Goal: Task Accomplishment & Management: Complete application form

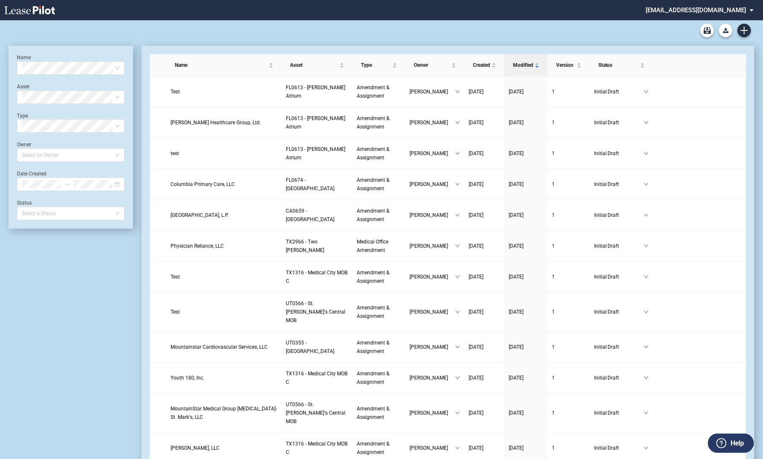
click at [741, 30] on icon "Create new document" at bounding box center [745, 31] width 8 height 8
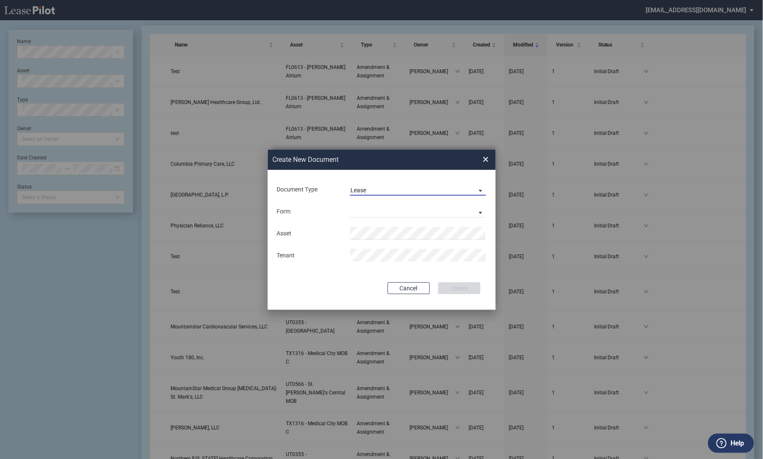
click at [390, 192] on span "Lease" at bounding box center [411, 190] width 121 height 8
click at [297, 210] on md-backdrop at bounding box center [381, 239] width 763 height 479
click at [354, 207] on md-select "Medical Office Lease Scottsdale Lease Louisville Lease [GEOGRAPHIC_DATA] [GEOGR…" at bounding box center [418, 211] width 136 height 13
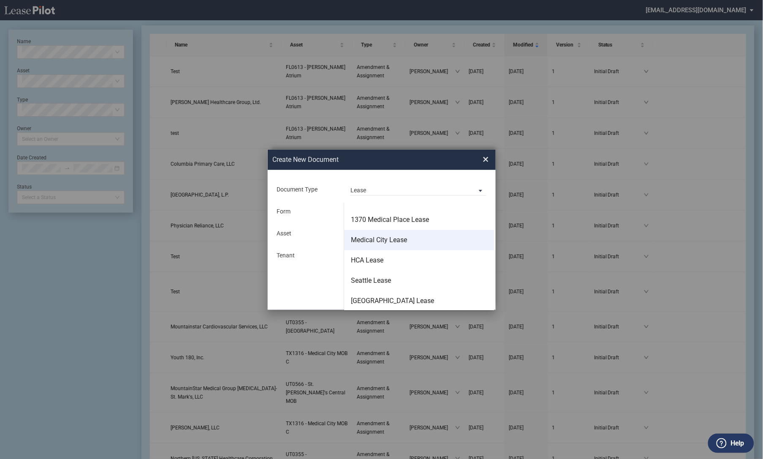
scroll to position [54, 0]
click at [369, 259] on div "HCA Lease" at bounding box center [367, 259] width 33 height 9
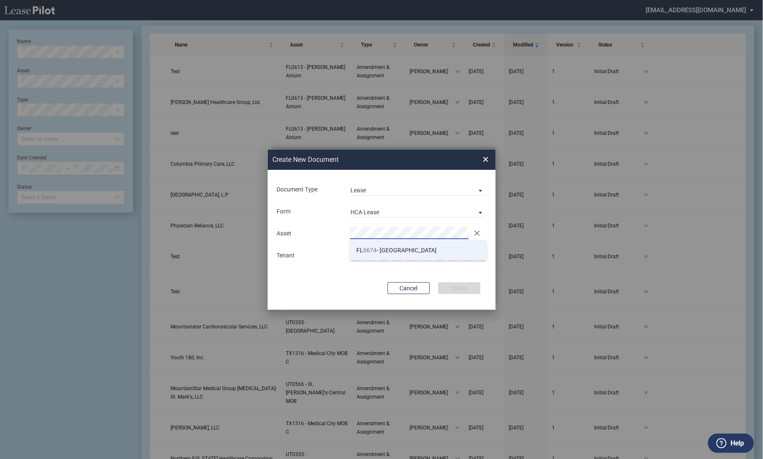
click at [451, 253] on li "FL 0674 - [GEOGRAPHIC_DATA]" at bounding box center [418, 250] width 136 height 20
click at [485, 161] on span "×" at bounding box center [486, 160] width 6 height 14
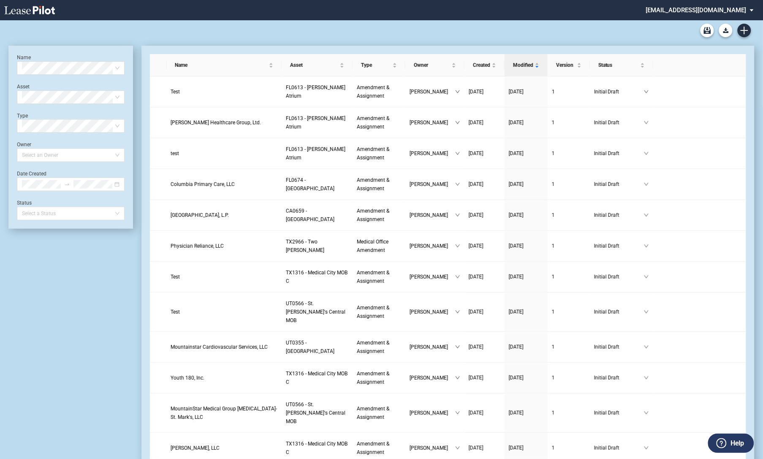
scroll to position [20, 0]
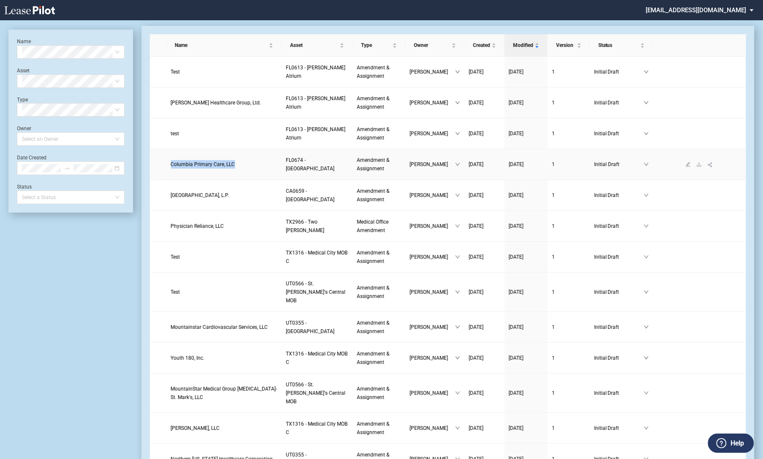
drag, startPoint x: 169, startPoint y: 166, endPoint x: 233, endPoint y: 167, distance: 63.8
click at [233, 167] on td "Columbia Primary Care, LLC" at bounding box center [224, 164] width 115 height 31
copy span "Columbia Primary Care, LLC"
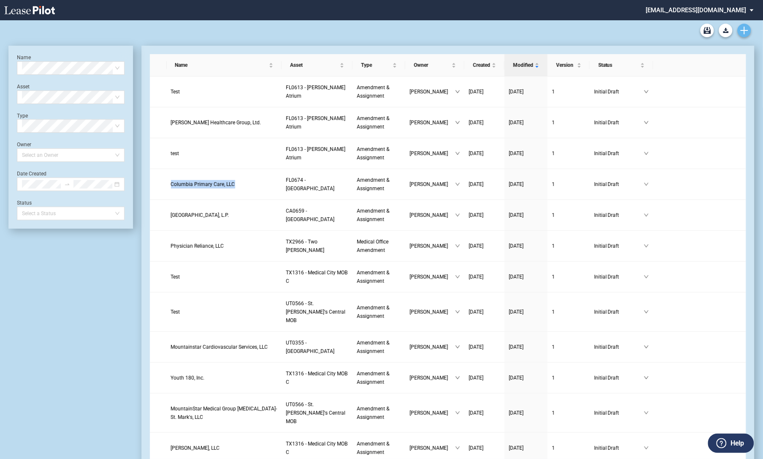
click at [744, 27] on icon "Create new document" at bounding box center [745, 31] width 8 height 8
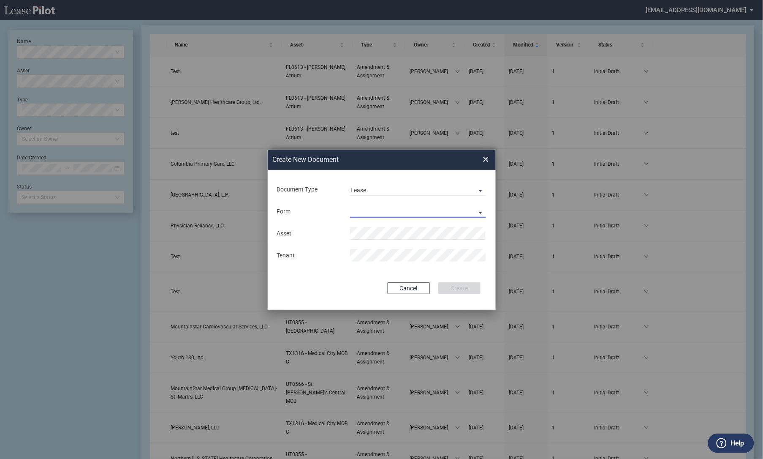
click at [364, 208] on md-select "Medical Office Lease Scottsdale Lease Louisville Lease [GEOGRAPHIC_DATA] [GEOGR…" at bounding box center [418, 211] width 136 height 13
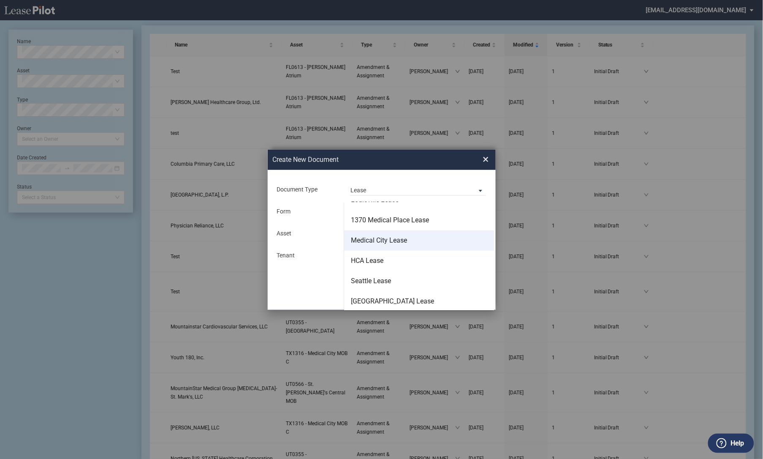
scroll to position [54, 0]
click at [371, 255] on div "HCA Lease" at bounding box center [367, 259] width 33 height 9
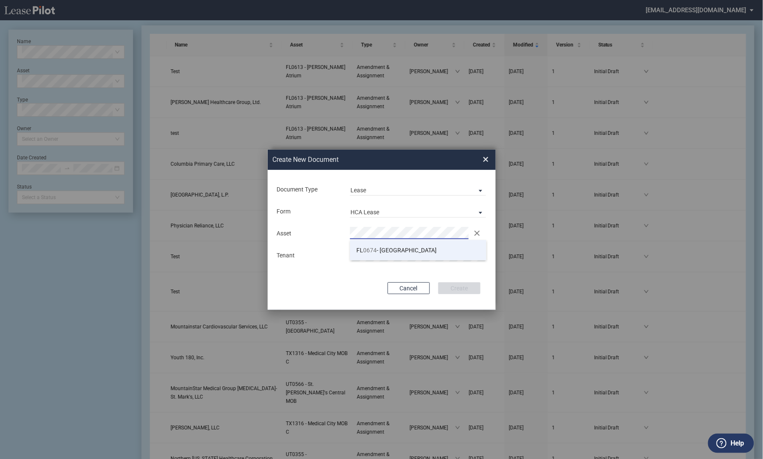
click at [370, 245] on li "FL 0674 - [GEOGRAPHIC_DATA]" at bounding box center [418, 250] width 136 height 20
click at [446, 285] on button "Create" at bounding box center [460, 288] width 42 height 12
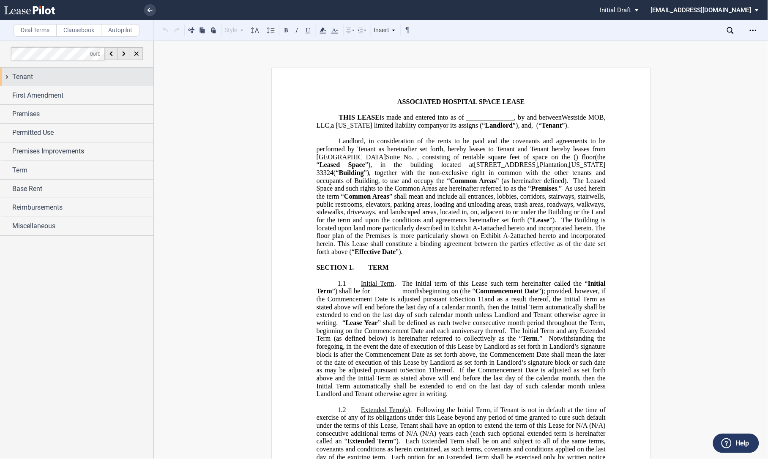
click at [9, 71] on div "Tenant" at bounding box center [76, 77] width 153 height 18
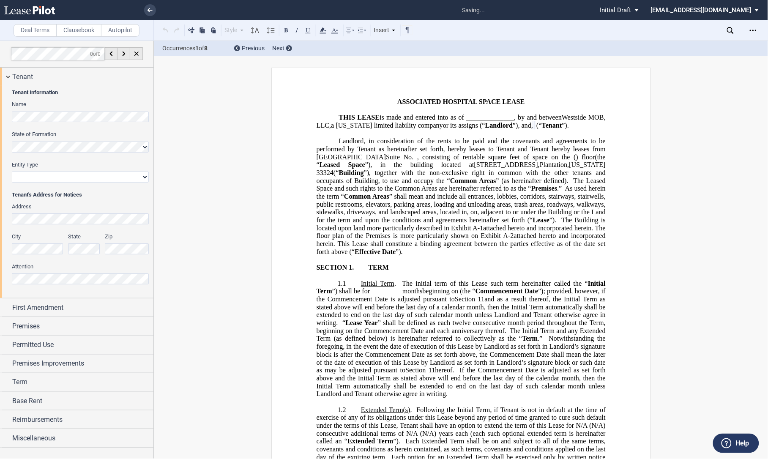
click at [43, 182] on select "Corporation Limited Liability Company General Partnership Limited Partnership O…" at bounding box center [80, 177] width 137 height 11
select select "limited liability company"
click at [12, 172] on select "Corporation Limited Liability Company General Partnership Limited Partnership O…" at bounding box center [80, 177] width 137 height 11
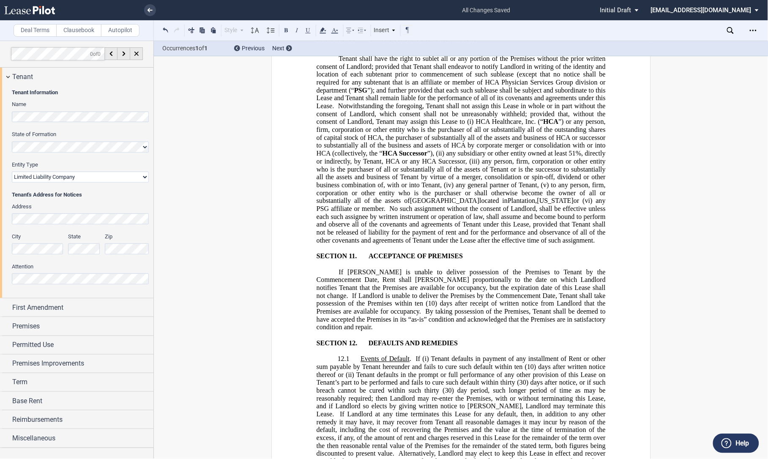
scroll to position [6910, 0]
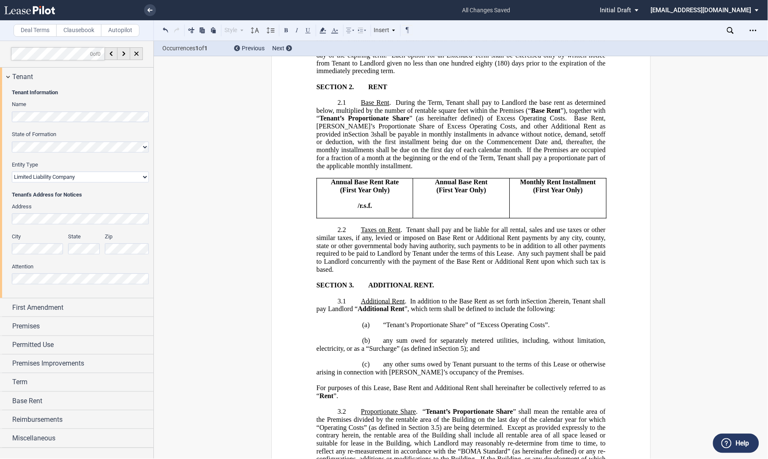
scroll to position [0, 0]
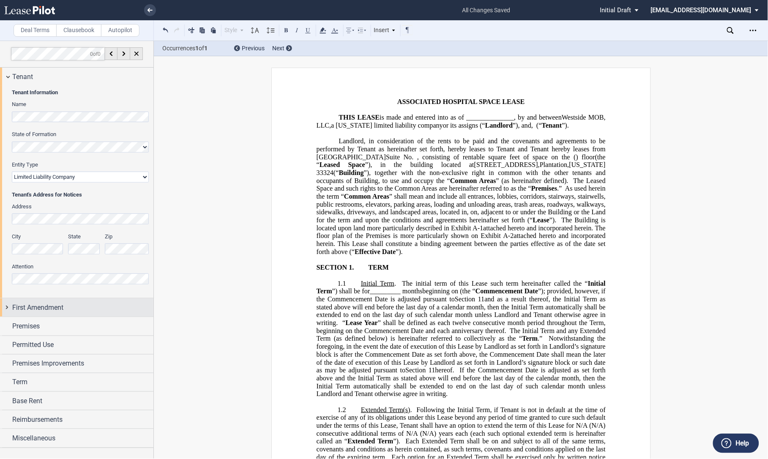
click at [7, 306] on div "First Amendment" at bounding box center [76, 307] width 153 height 18
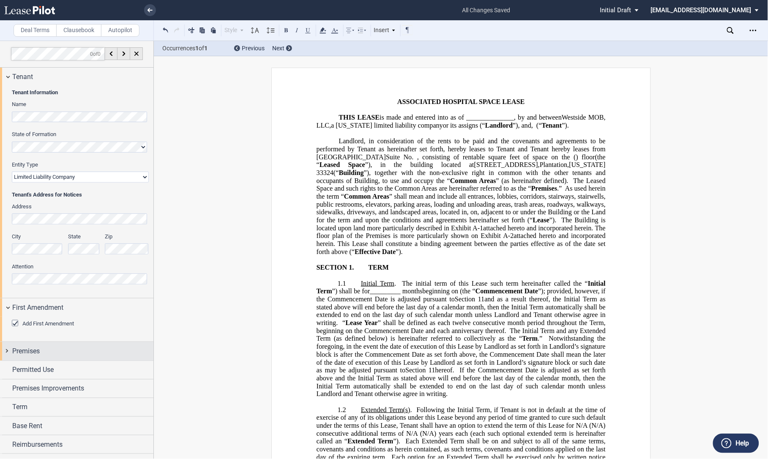
click at [9, 347] on div "Premises" at bounding box center [76, 351] width 153 height 18
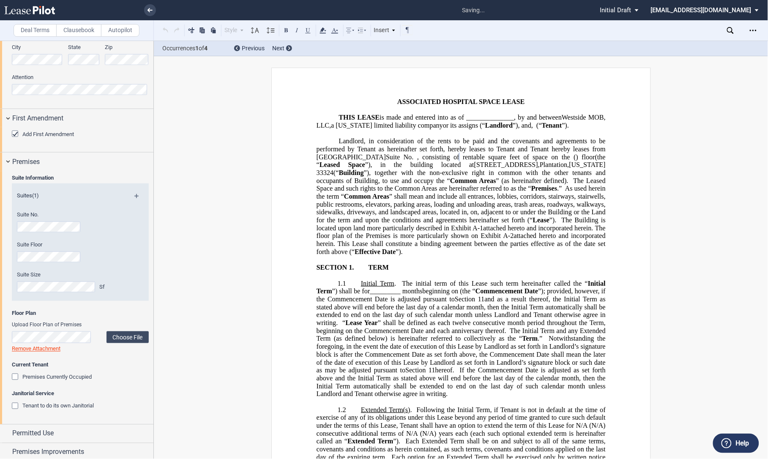
scroll to position [234, 0]
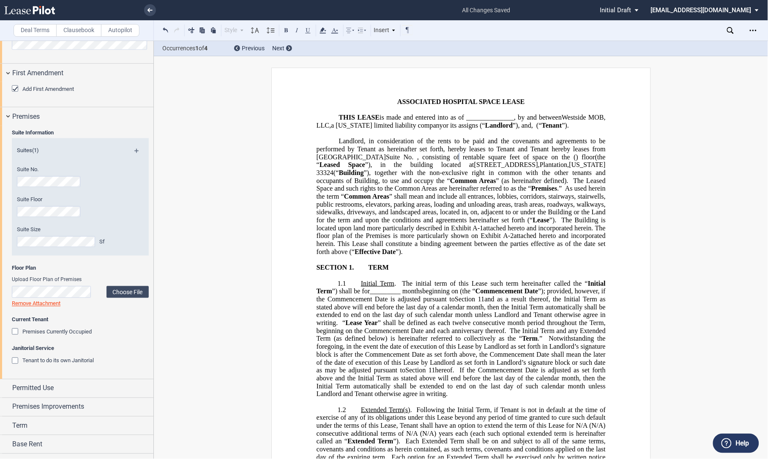
click at [13, 334] on div "Premises Currently Occupied" at bounding box center [16, 332] width 8 height 8
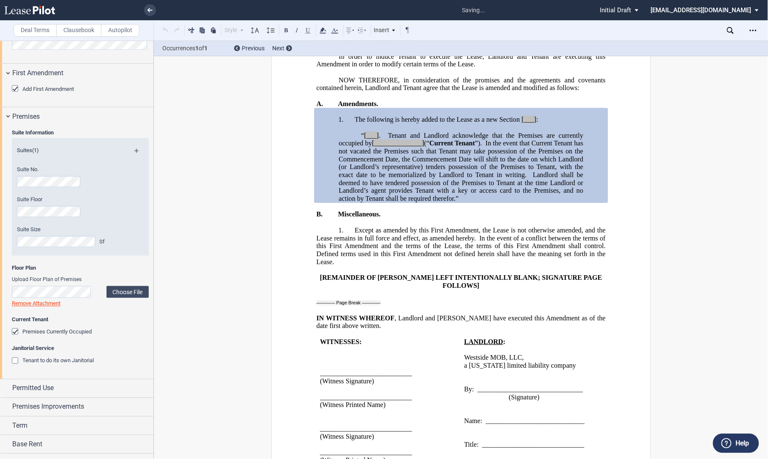
scroll to position [10492, 0]
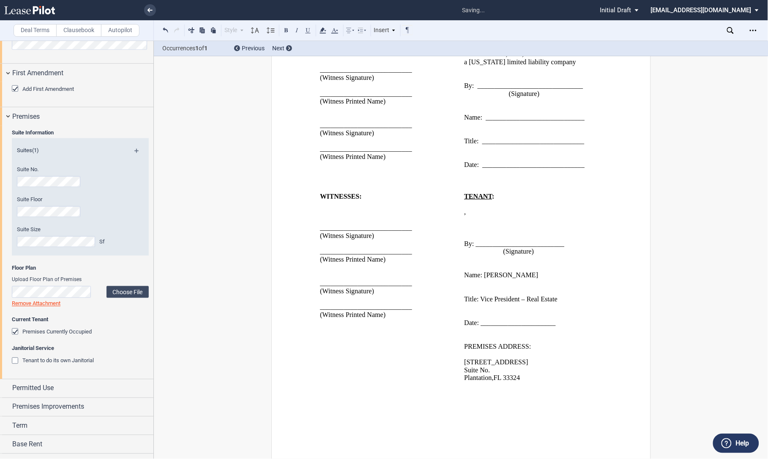
click at [12, 332] on div "Premises Currently Occupied" at bounding box center [16, 332] width 8 height 8
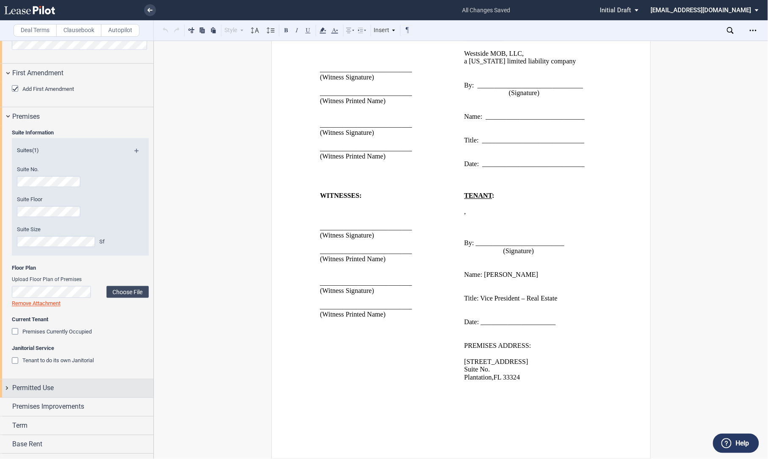
click at [7, 383] on div "Permitted Use" at bounding box center [76, 388] width 153 height 18
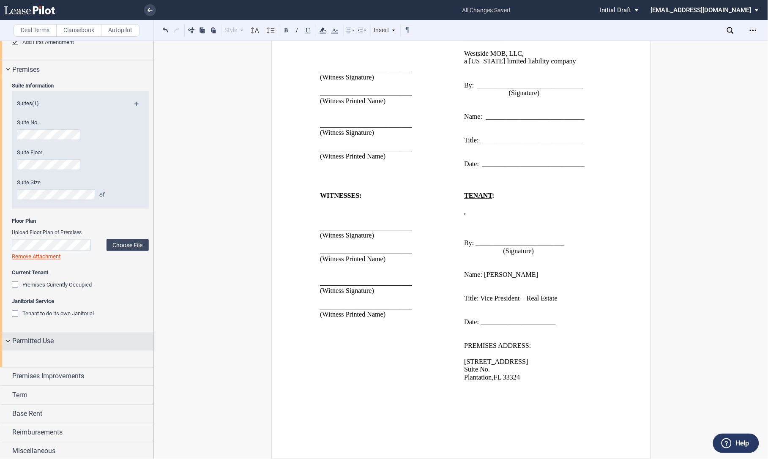
scroll to position [331, 0]
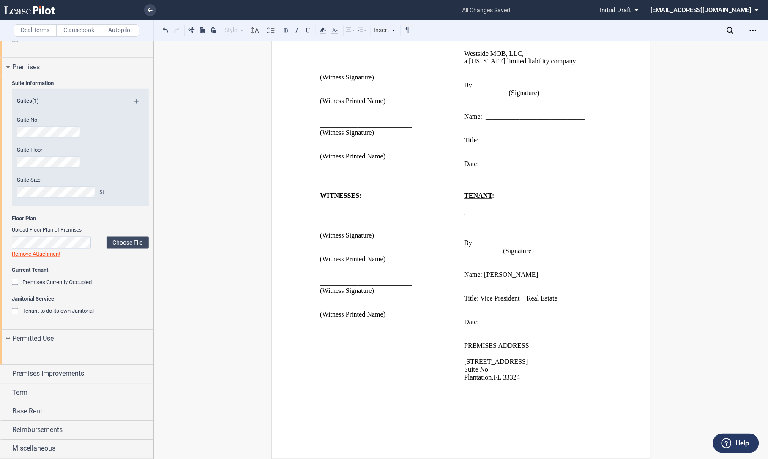
click at [11, 348] on div at bounding box center [76, 356] width 153 height 16
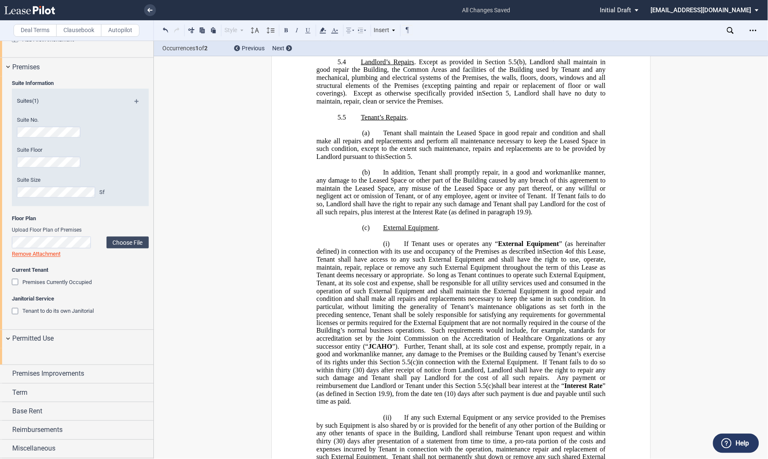
scroll to position [2746, 0]
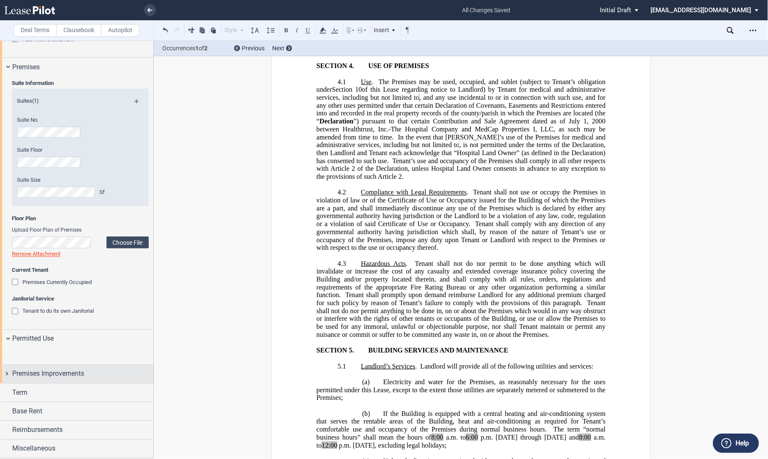
click at [3, 369] on div "Premises Improvements" at bounding box center [76, 374] width 153 height 18
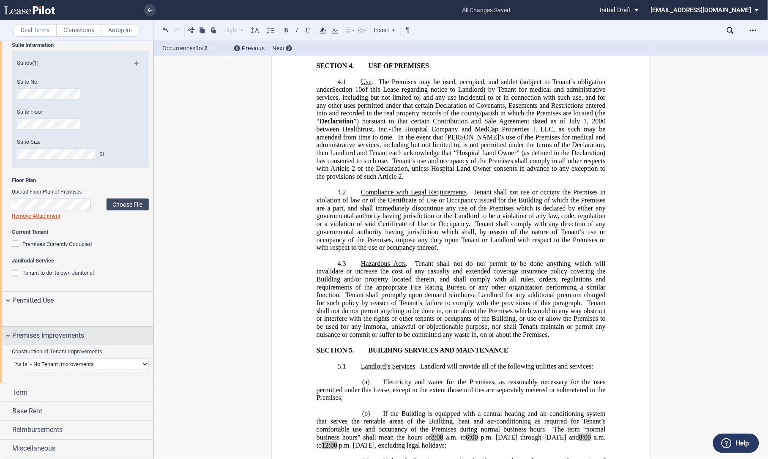
scroll to position [369, 0]
click at [5, 390] on div "Term" at bounding box center [76, 393] width 153 height 18
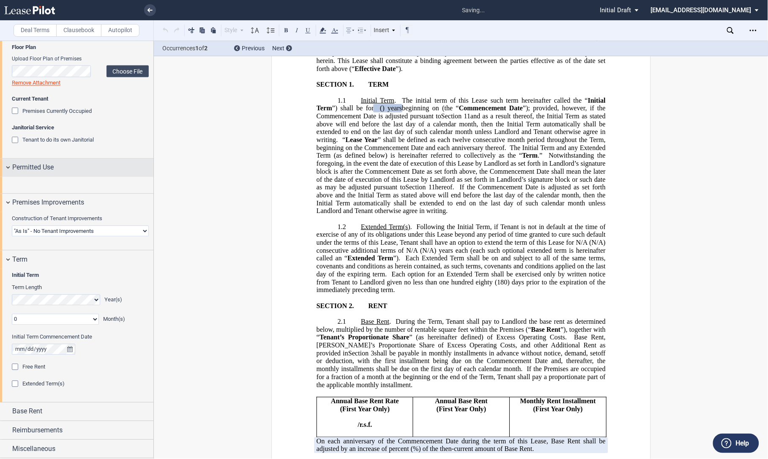
scroll to position [85, 0]
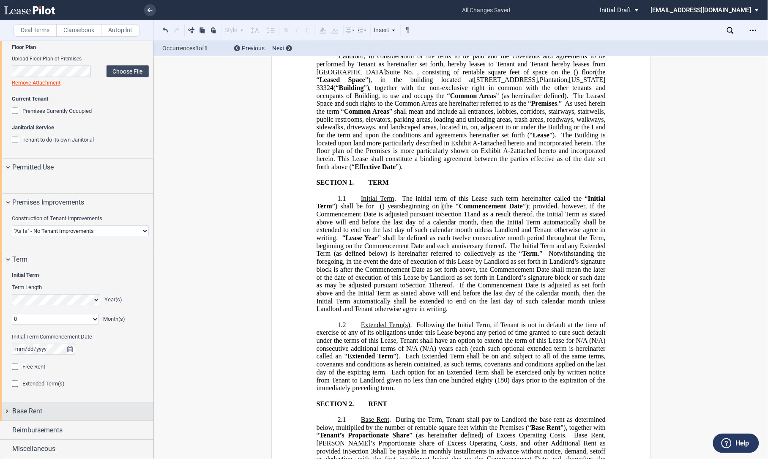
click at [5, 408] on div "Base Rent" at bounding box center [76, 412] width 153 height 18
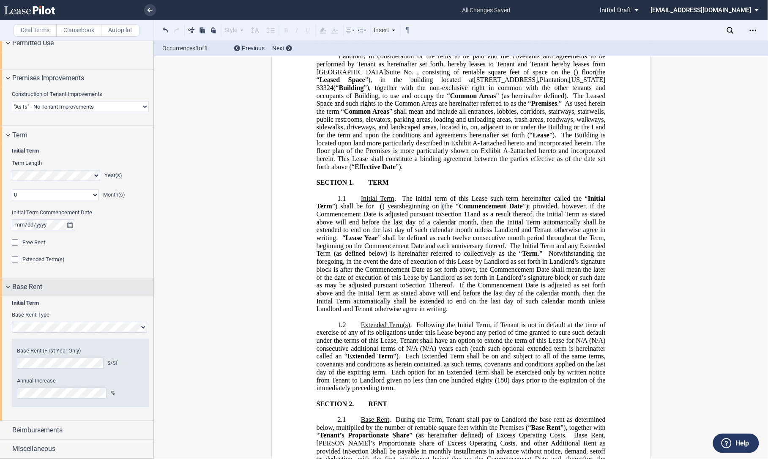
scroll to position [627, 0]
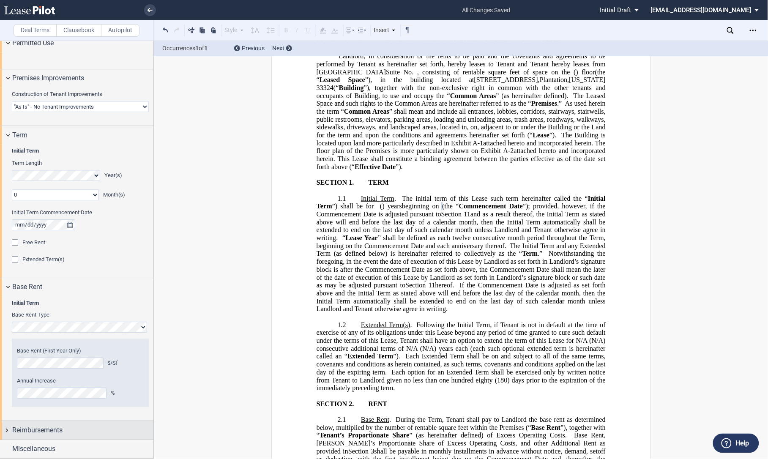
click at [11, 423] on div "Reimbursements" at bounding box center [76, 430] width 153 height 18
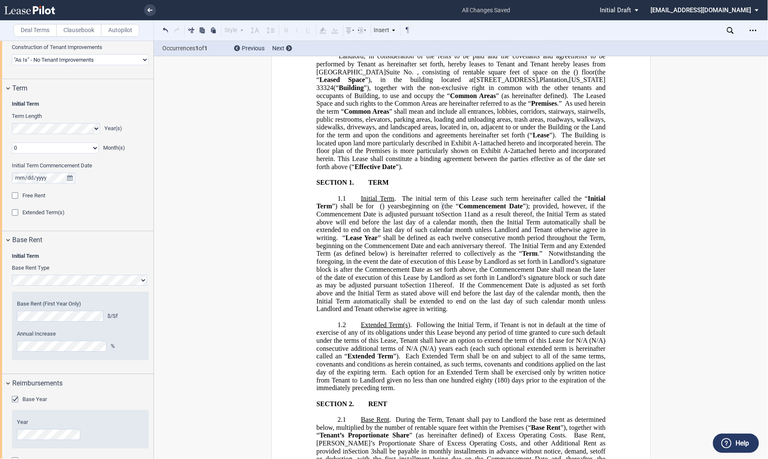
scroll to position [713, 0]
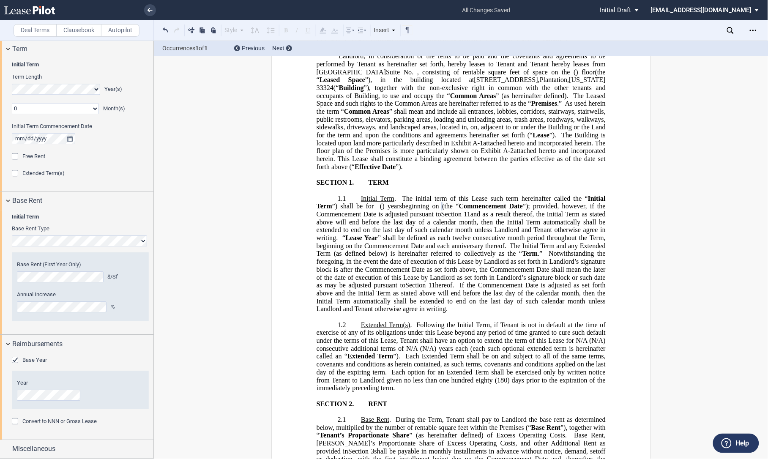
click at [15, 359] on div "Base Year" at bounding box center [16, 361] width 8 height 8
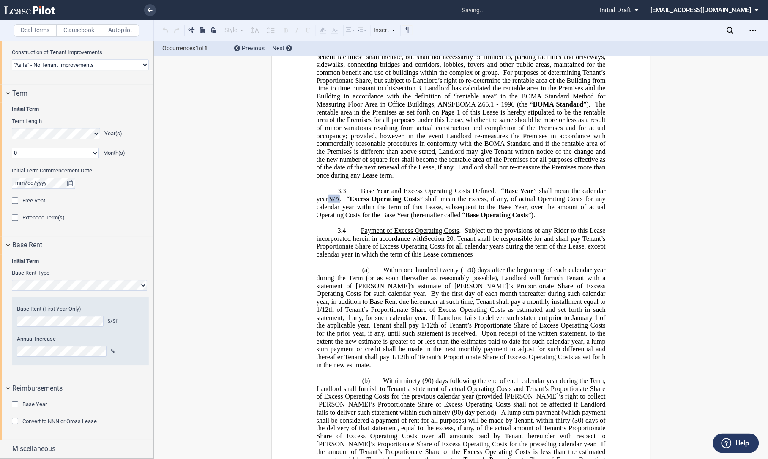
scroll to position [929, 0]
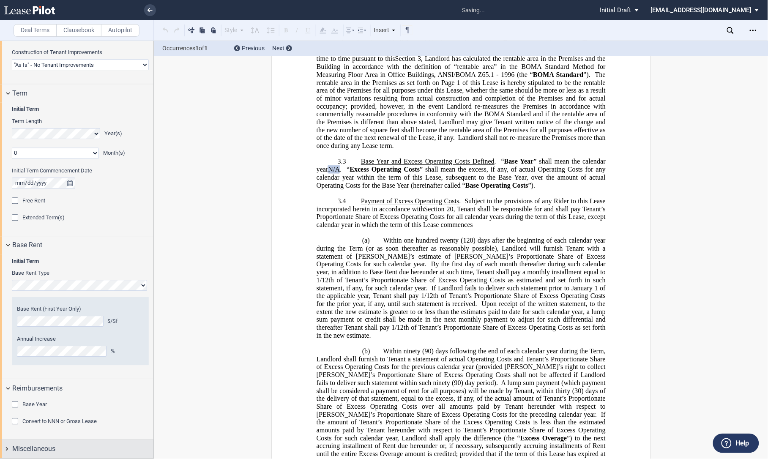
click at [9, 444] on div "Miscellaneous" at bounding box center [76, 449] width 153 height 18
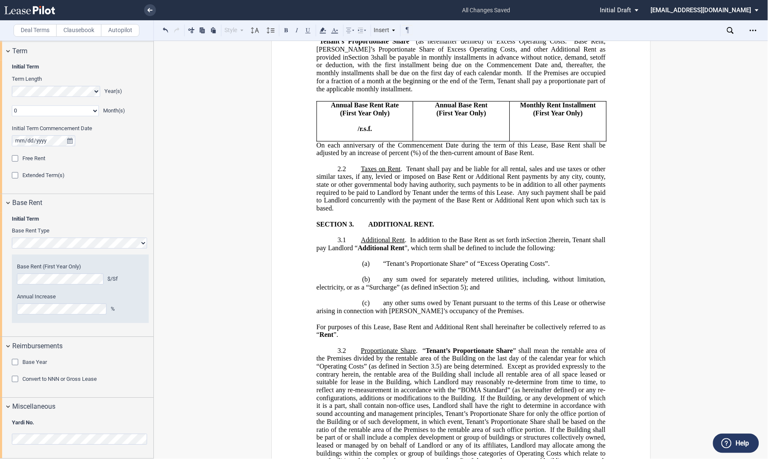
scroll to position [0, 0]
